Goal: Task Accomplishment & Management: Use online tool/utility

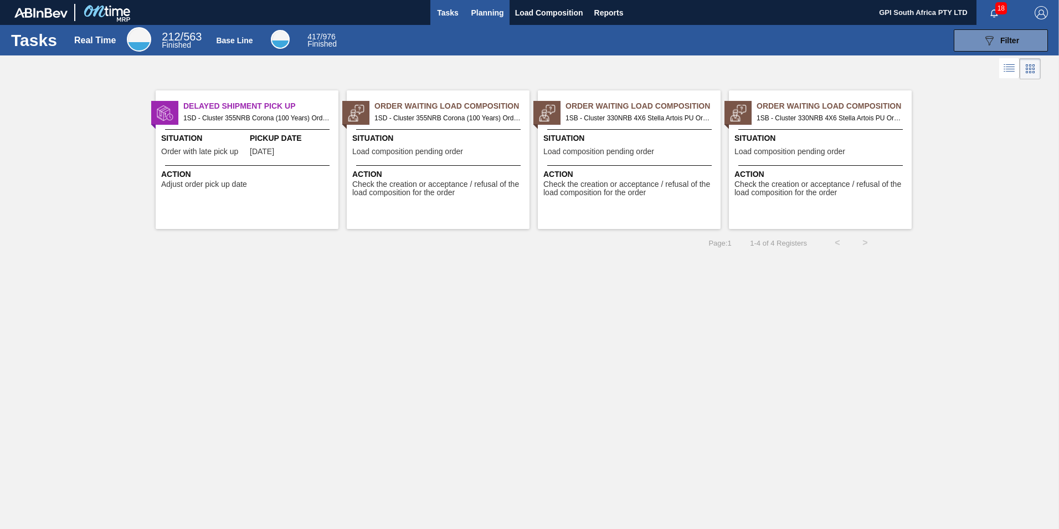
click at [475, 7] on span "Planning" at bounding box center [488, 12] width 33 height 13
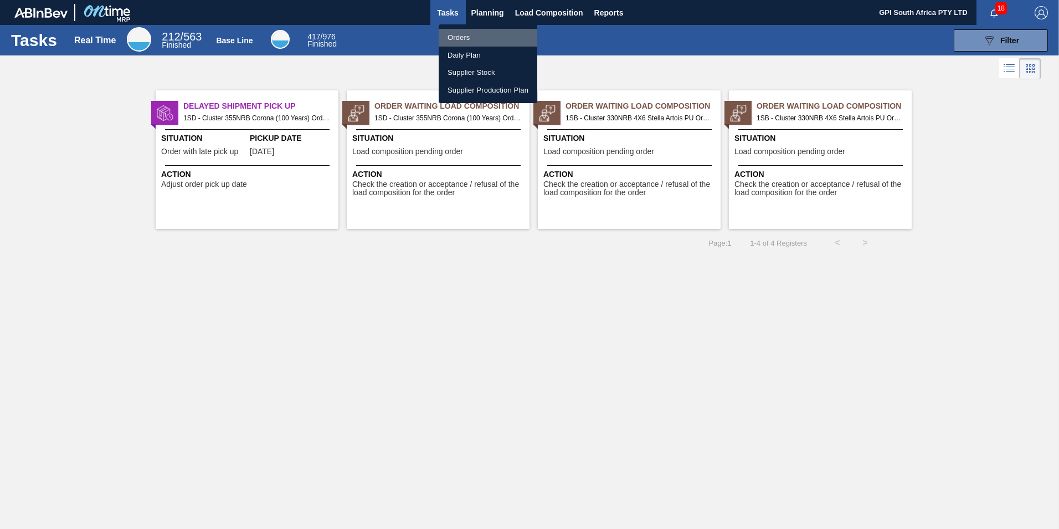
click at [474, 35] on li "Orders" at bounding box center [488, 38] width 99 height 18
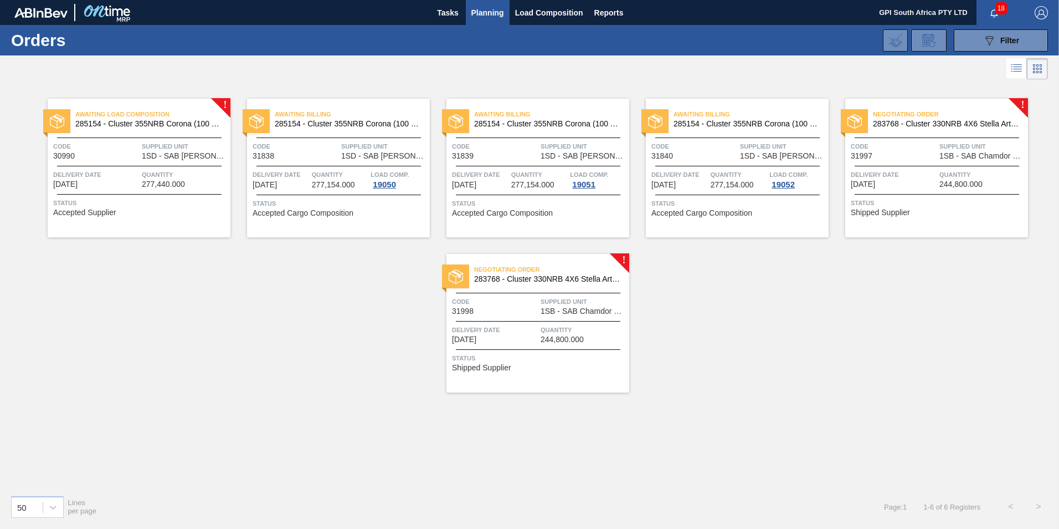
click at [898, 181] on div "Delivery Date 09/26/2025" at bounding box center [894, 178] width 86 height 19
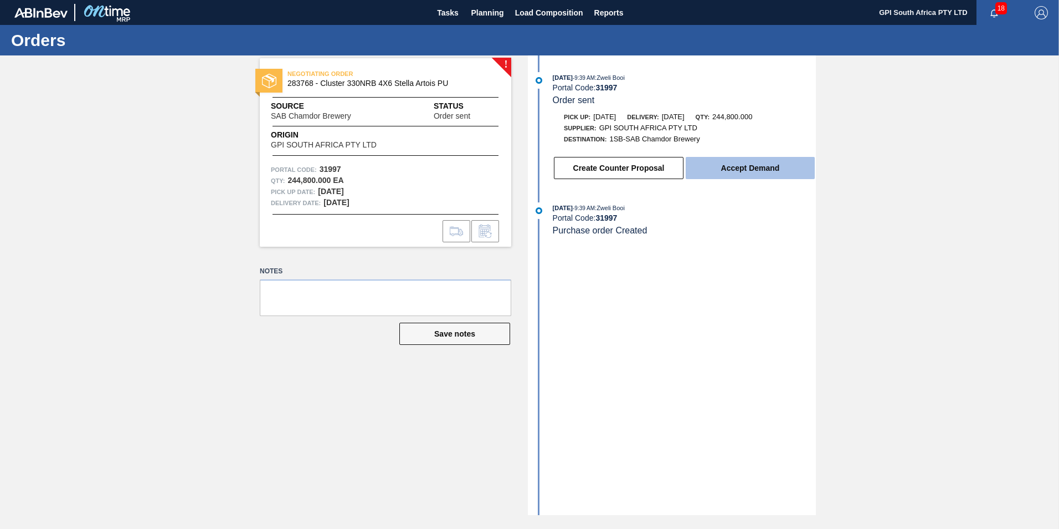
click at [730, 172] on button "Accept Demand" at bounding box center [750, 168] width 129 height 22
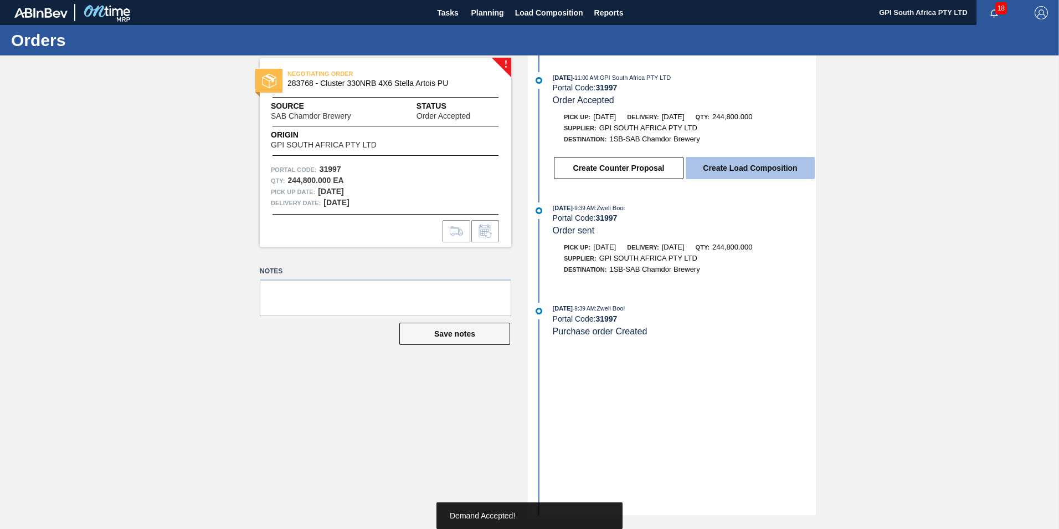
click at [758, 170] on button "Create Load Composition" at bounding box center [750, 168] width 129 height 22
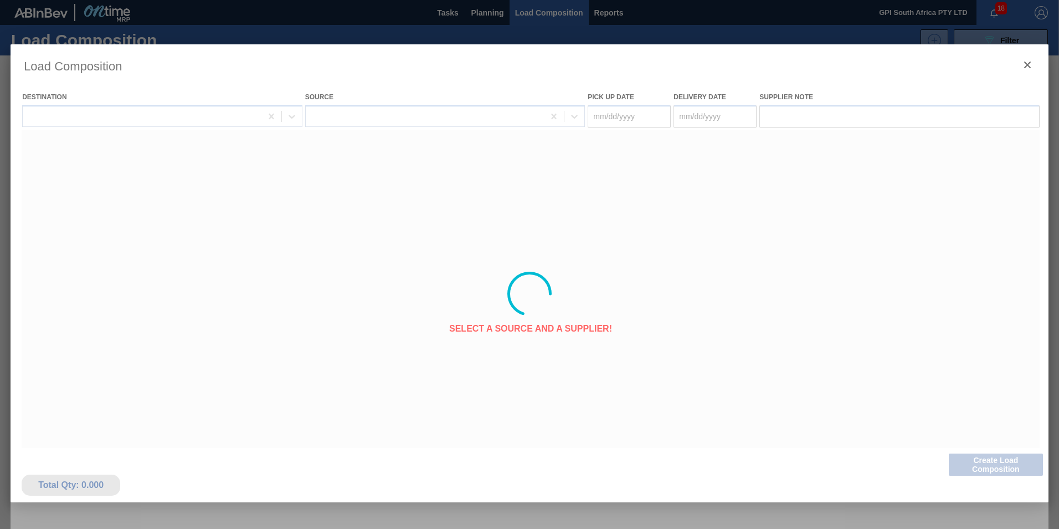
type Date "[DATE]"
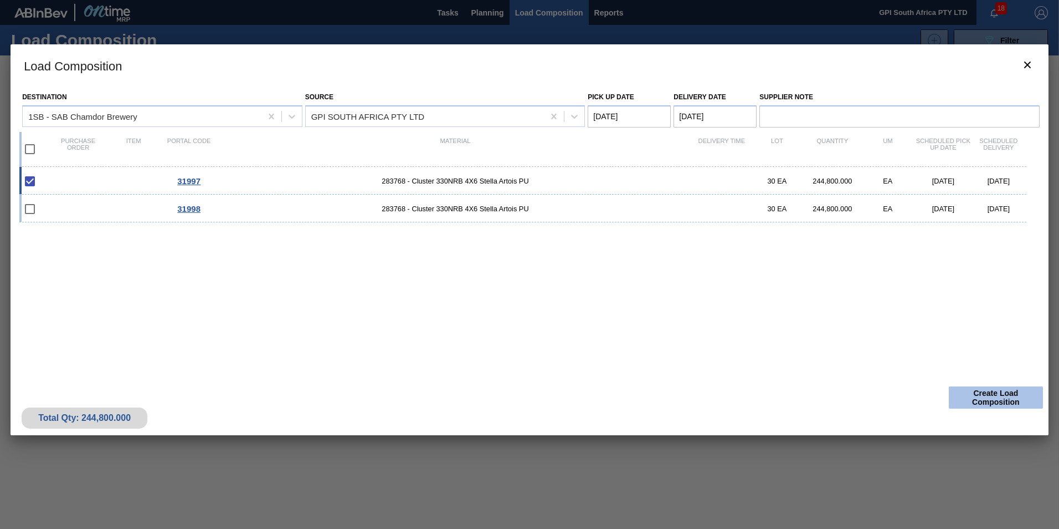
click at [1007, 394] on button "Create Load Composition" at bounding box center [996, 397] width 94 height 22
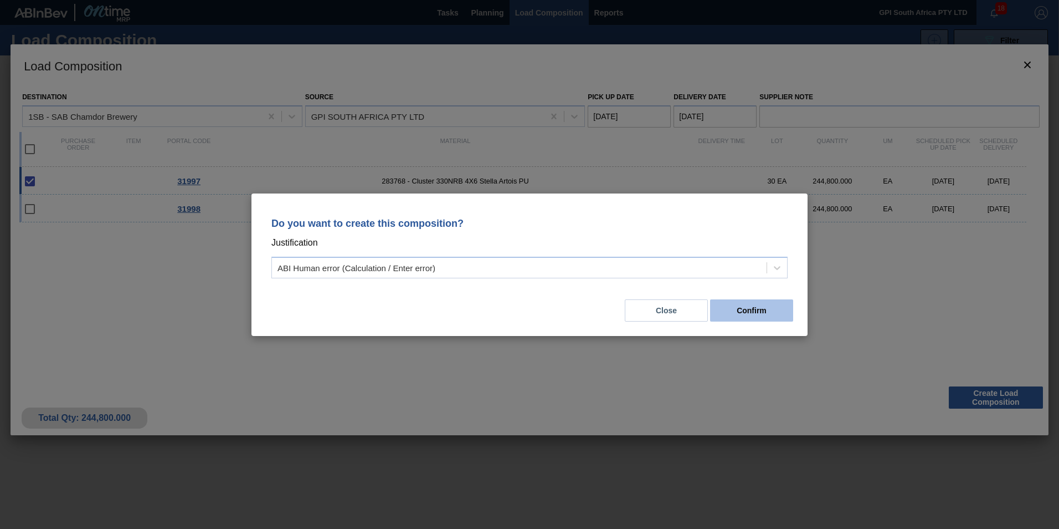
click at [746, 309] on button "Confirm" at bounding box center [751, 310] width 83 height 22
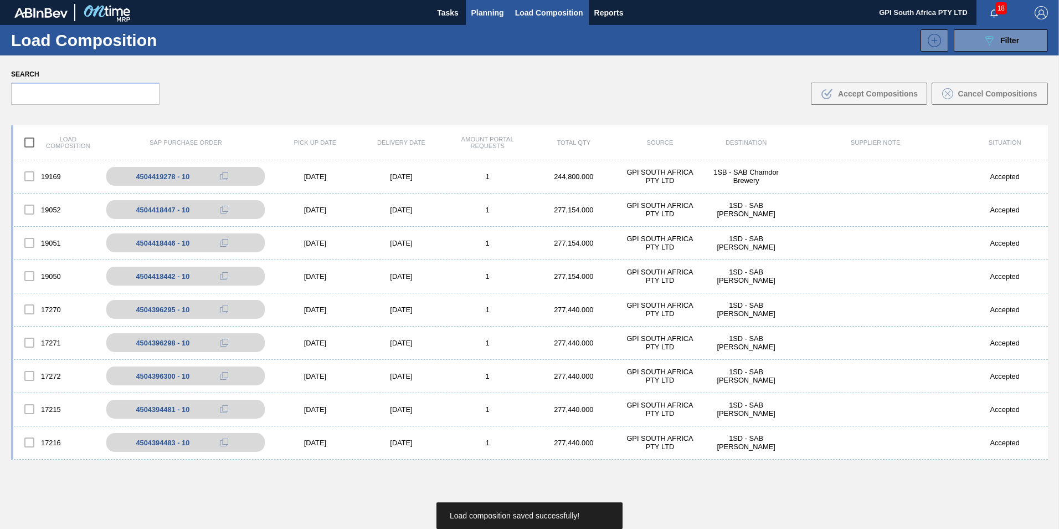
click at [478, 12] on span "Planning" at bounding box center [488, 12] width 33 height 13
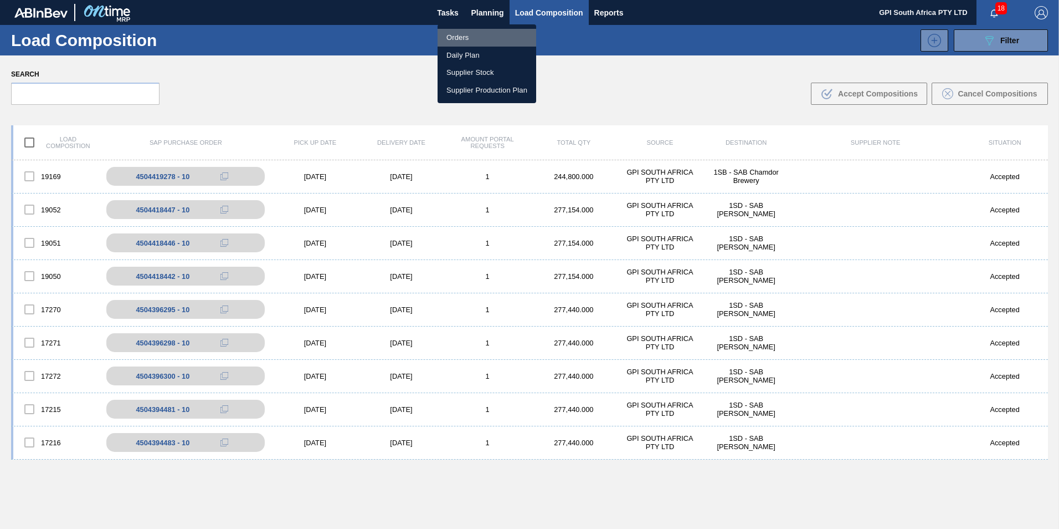
click at [460, 32] on li "Orders" at bounding box center [487, 38] width 99 height 18
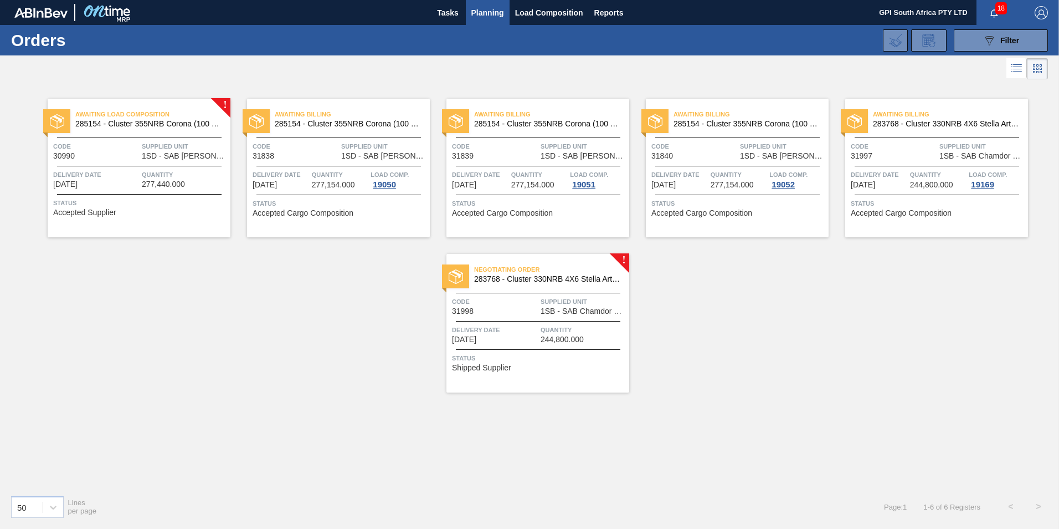
click at [580, 308] on span "1SB - SAB Chamdor Brewery" at bounding box center [584, 311] width 86 height 8
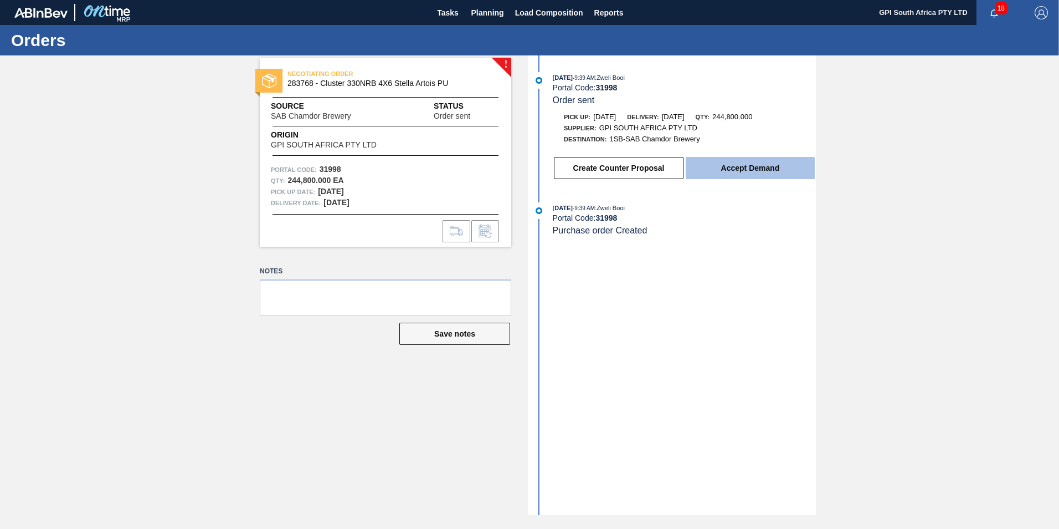
click at [744, 160] on button "Accept Demand" at bounding box center [750, 168] width 129 height 22
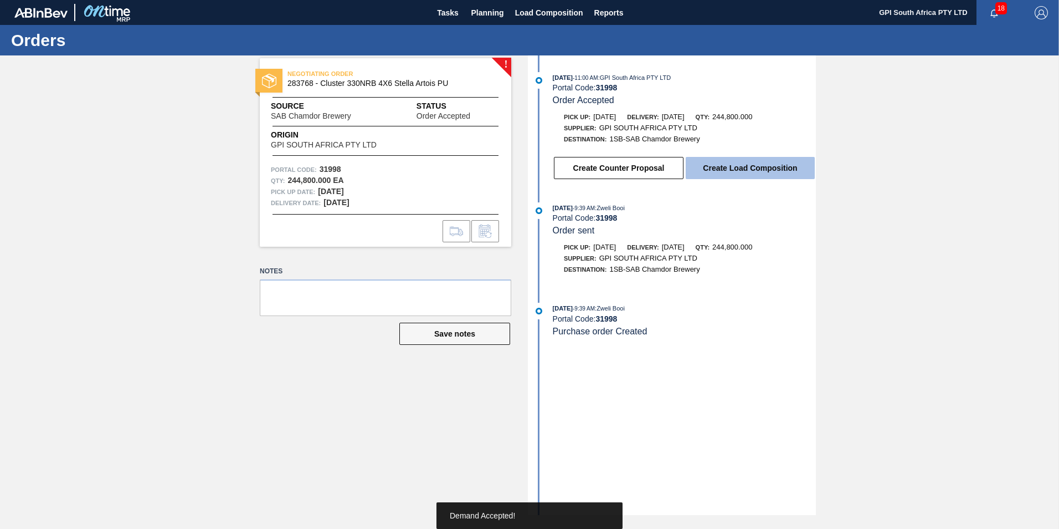
click at [733, 167] on button "Create Load Composition" at bounding box center [750, 168] width 129 height 22
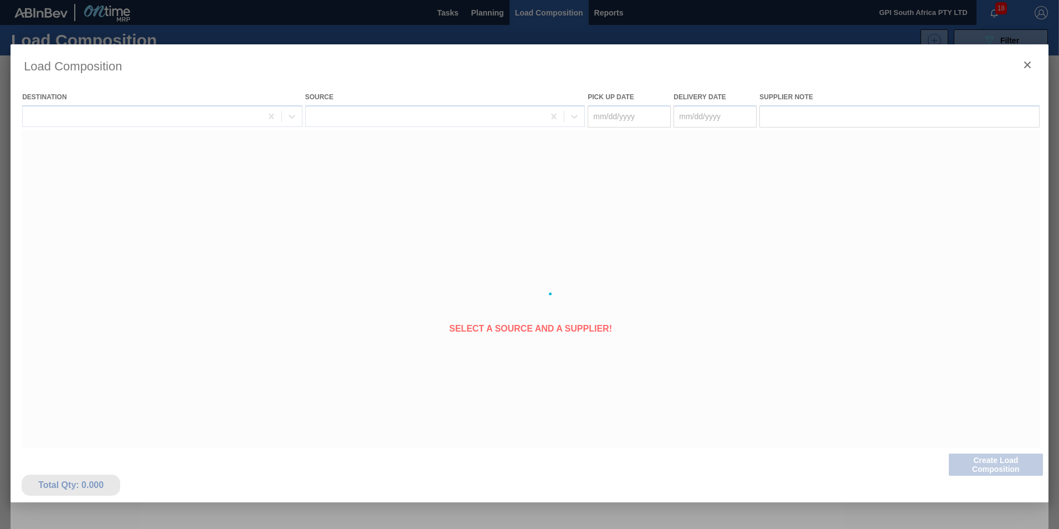
type Date "[DATE]"
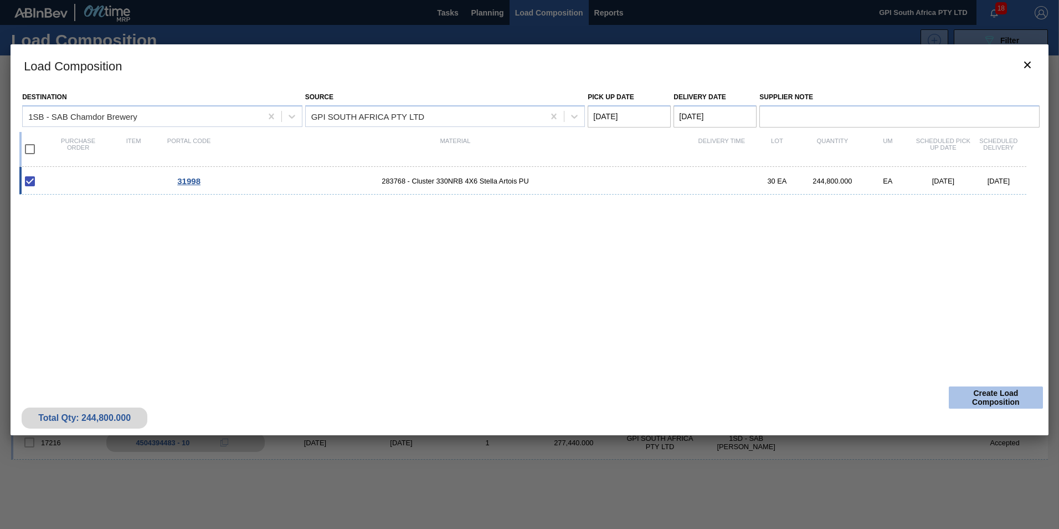
click at [971, 402] on button "Create Load Composition" at bounding box center [996, 397] width 94 height 22
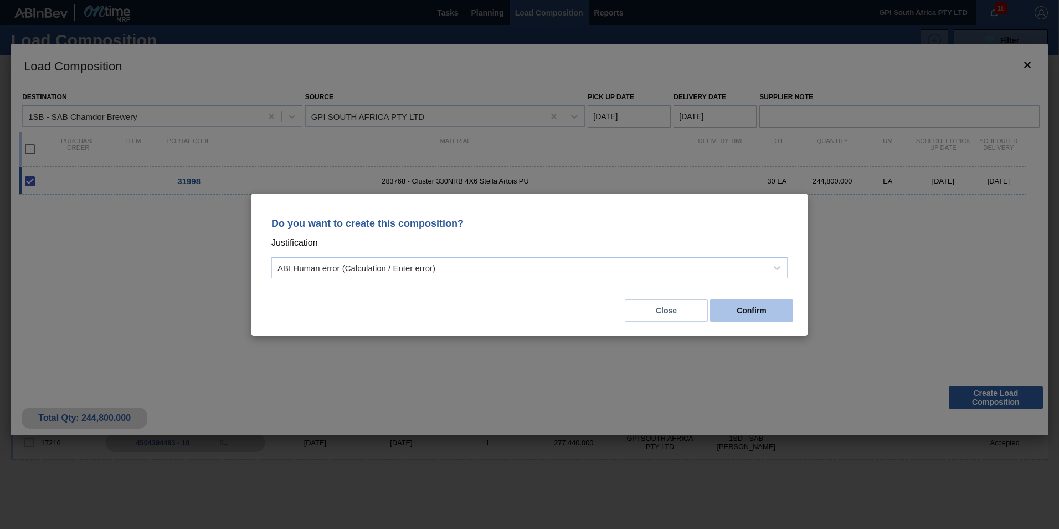
click at [751, 310] on button "Confirm" at bounding box center [751, 310] width 83 height 22
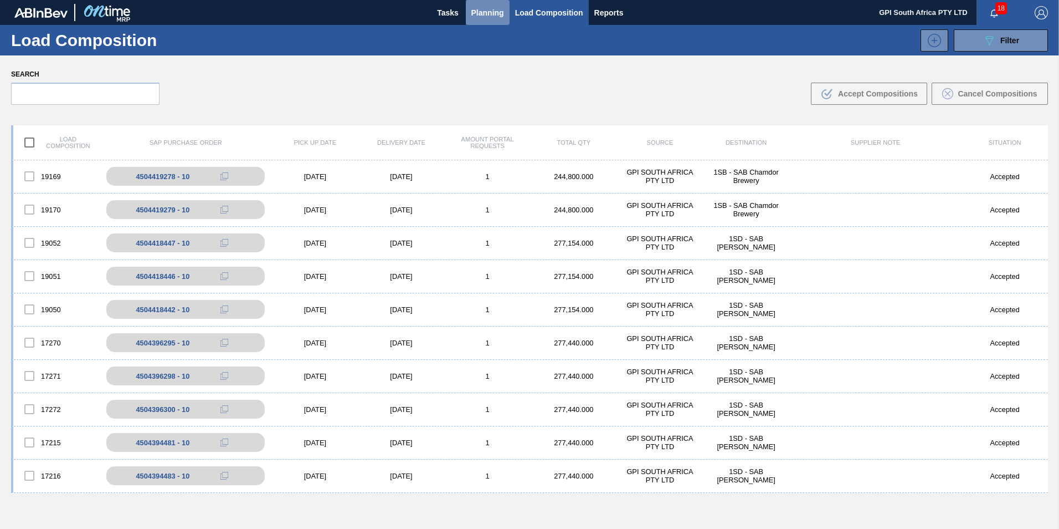
click at [475, 17] on span "Planning" at bounding box center [488, 12] width 33 height 13
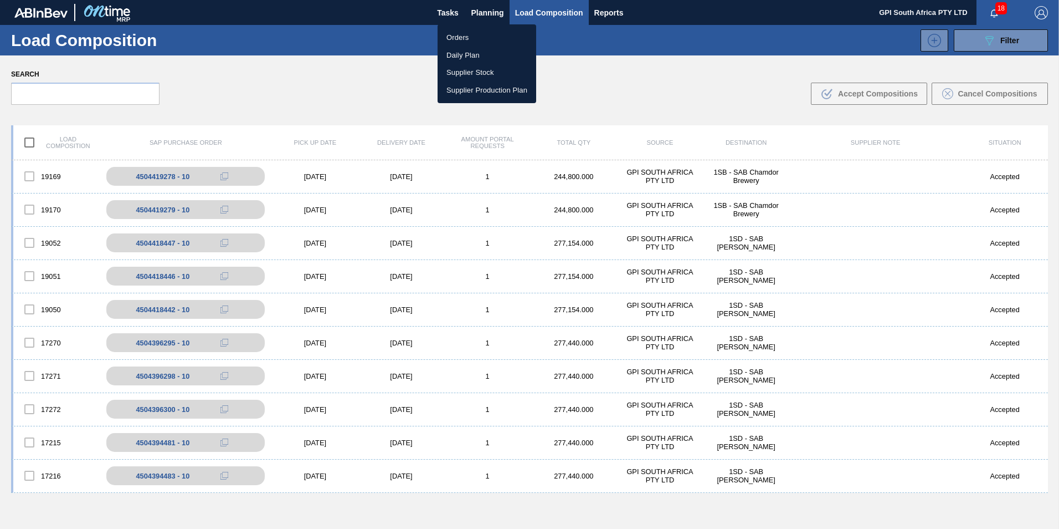
click at [461, 39] on li "Orders" at bounding box center [487, 38] width 99 height 18
